Goal: Task Accomplishment & Management: Manage account settings

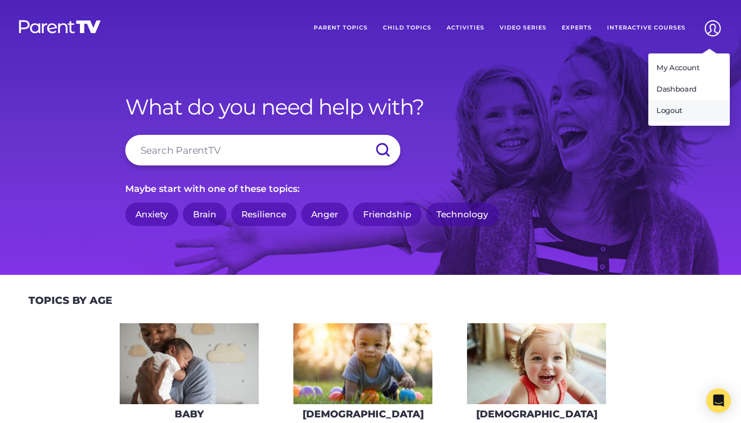
click at [703, 108] on link "Logout" at bounding box center [689, 110] width 82 height 21
